Goal: Check status: Check status

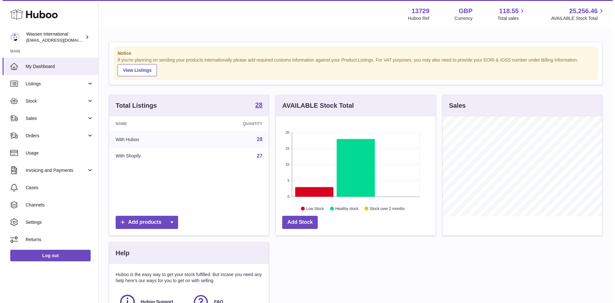
scroll to position [100, 160]
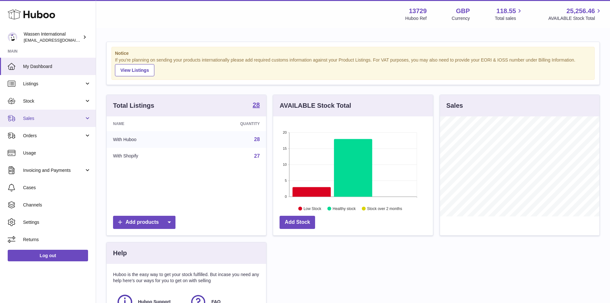
click at [57, 112] on link "Sales" at bounding box center [48, 118] width 96 height 17
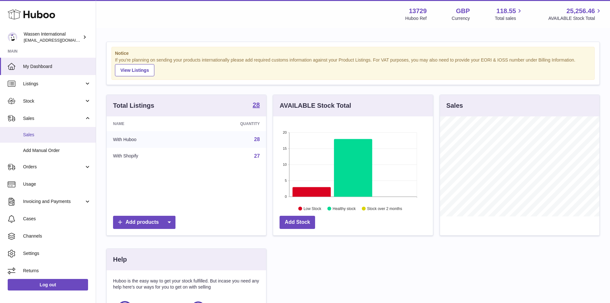
scroll to position [100, 161]
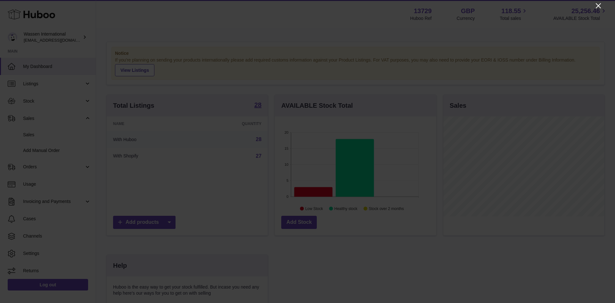
click at [599, 6] on icon "Close" at bounding box center [599, 6] width 8 height 8
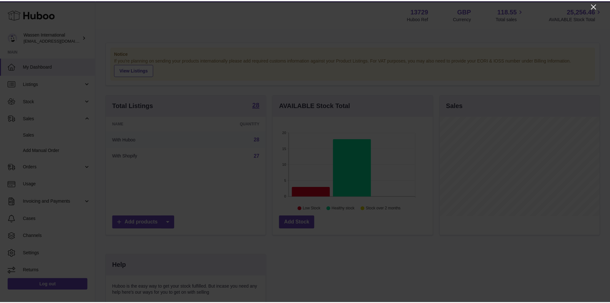
scroll to position [320268, 320208]
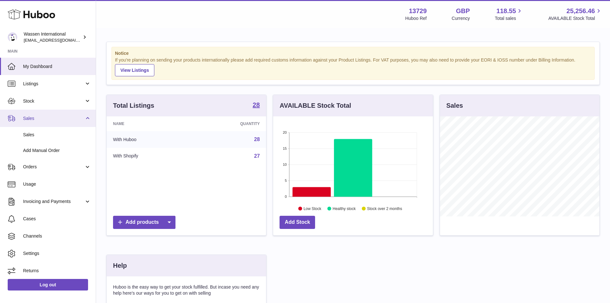
click at [62, 121] on span "Sales" at bounding box center [53, 118] width 61 height 6
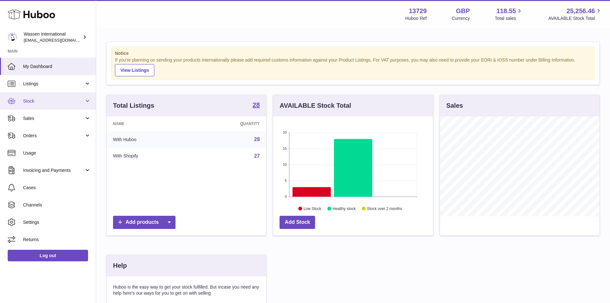
click at [65, 106] on link "Stock" at bounding box center [48, 100] width 96 height 17
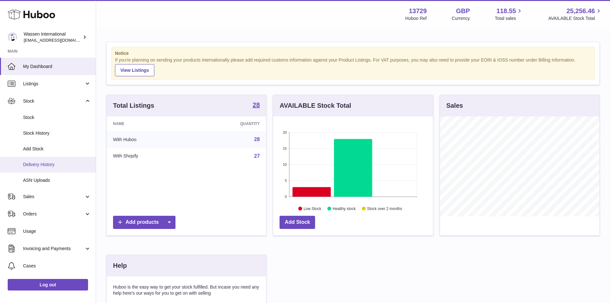
click at [49, 161] on link "Delivery History" at bounding box center [48, 165] width 96 height 16
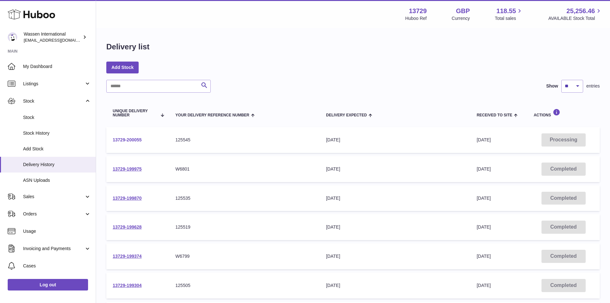
click at [119, 139] on link "13729-200055" at bounding box center [127, 139] width 29 height 5
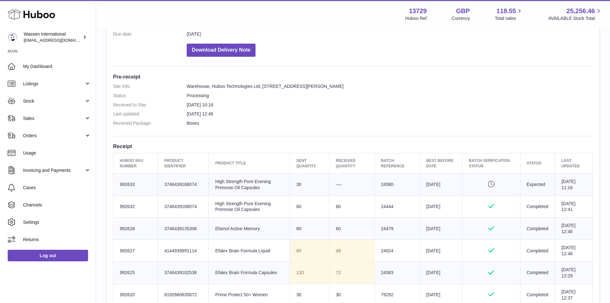
scroll to position [160, 0]
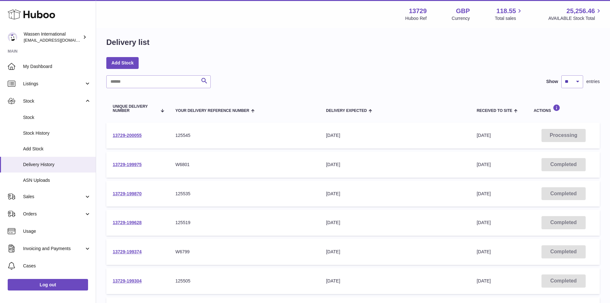
scroll to position [32, 0]
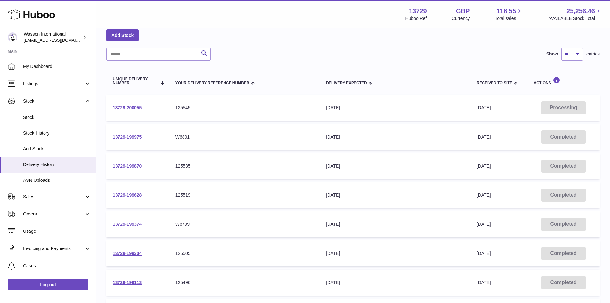
click at [136, 108] on link "13729-200055" at bounding box center [127, 107] width 29 height 5
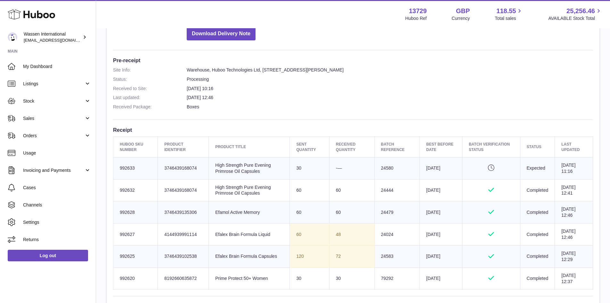
scroll to position [129, 0]
